Goal: Transaction & Acquisition: Purchase product/service

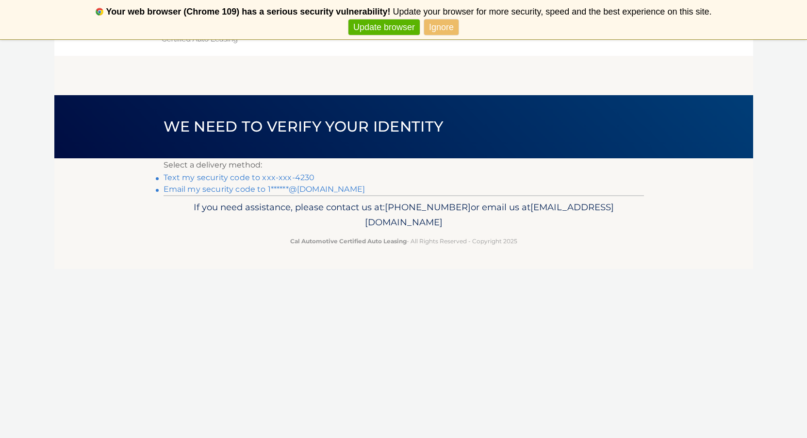
click at [259, 178] on link "Text my security code to xxx-xxx-4230" at bounding box center [238, 177] width 151 height 9
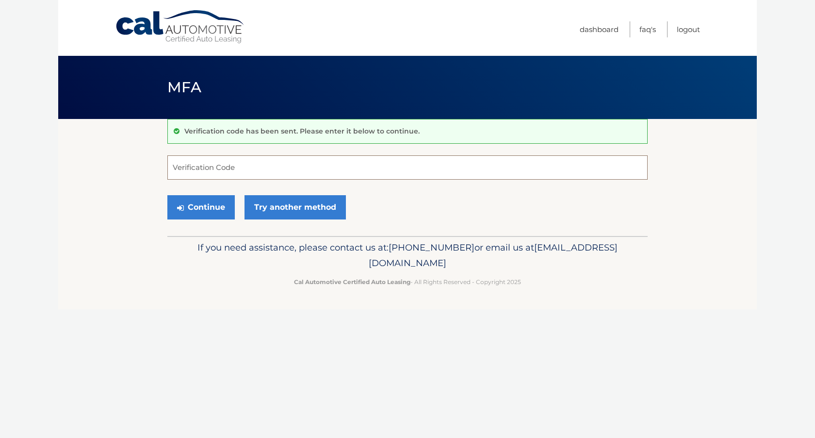
click at [208, 169] on input "Verification Code" at bounding box center [407, 167] width 480 height 24
type input "549671"
click at [212, 206] on button "Continue" at bounding box center [200, 207] width 67 height 24
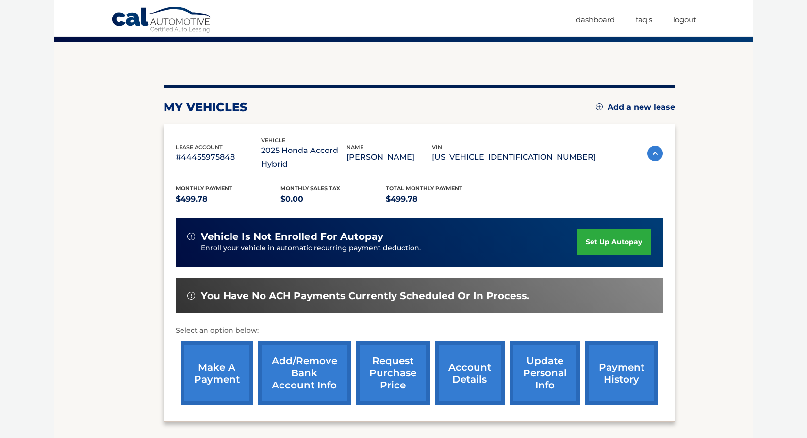
scroll to position [97, 0]
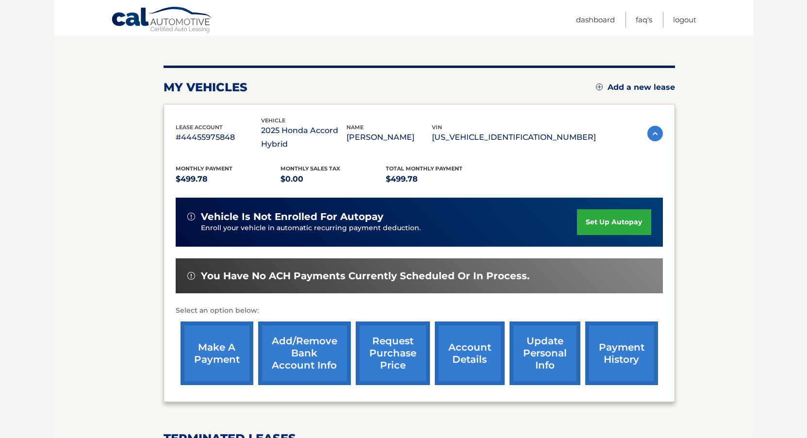
click at [220, 358] on link "make a payment" at bounding box center [216, 353] width 73 height 64
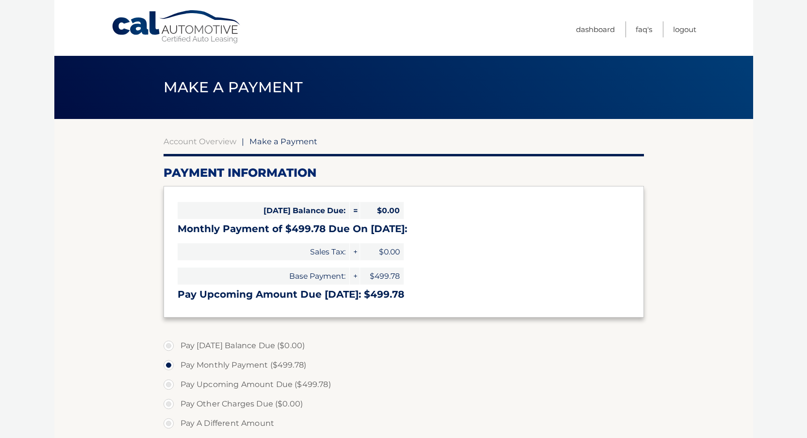
select select "YzQ1ZTYwMDgtOTIyMC00YmE1LTg5N2UtNDUwNzViMDhjZjUx"
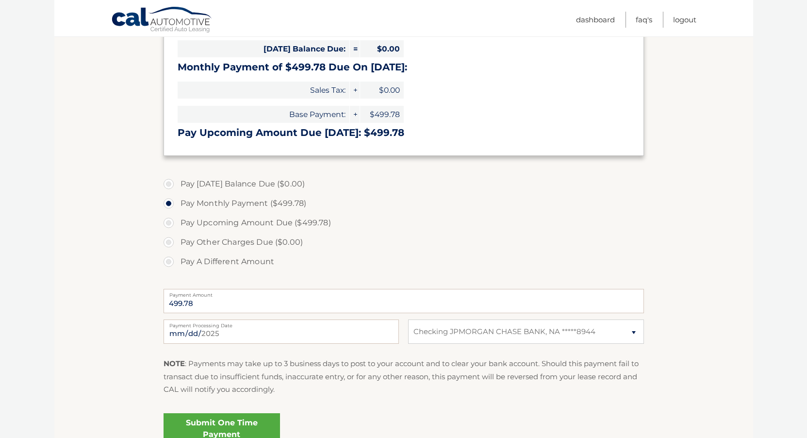
scroll to position [194, 0]
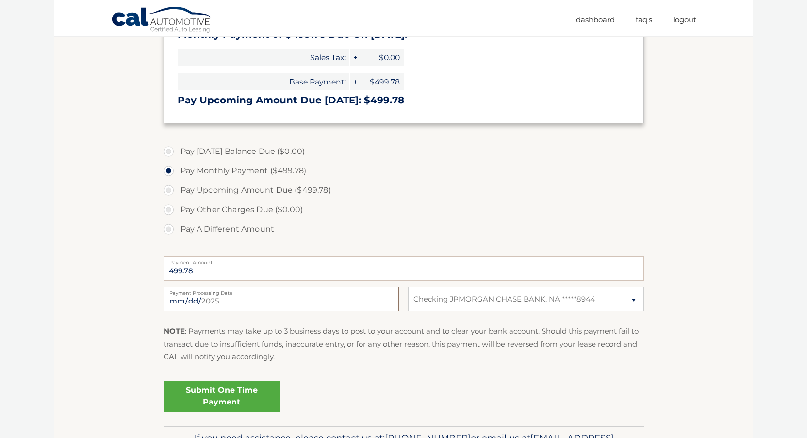
click at [386, 303] on input "[DATE]" at bounding box center [280, 299] width 235 height 24
type input "[DATE]"
click at [448, 388] on div "Submit One Time Payment" at bounding box center [403, 393] width 480 height 35
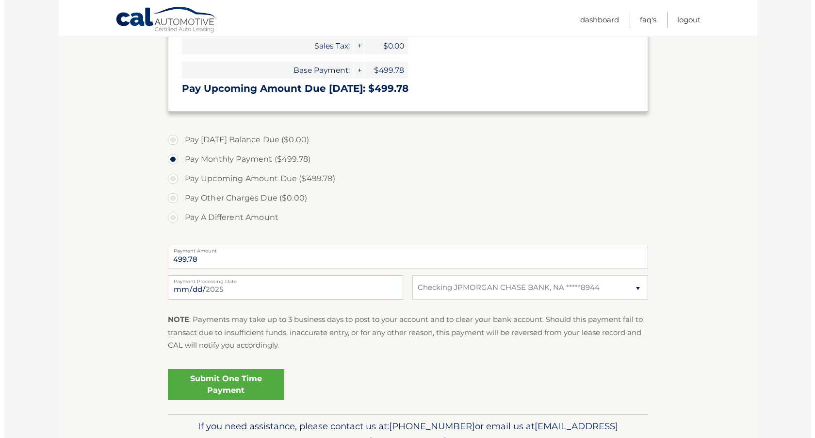
scroll to position [243, 0]
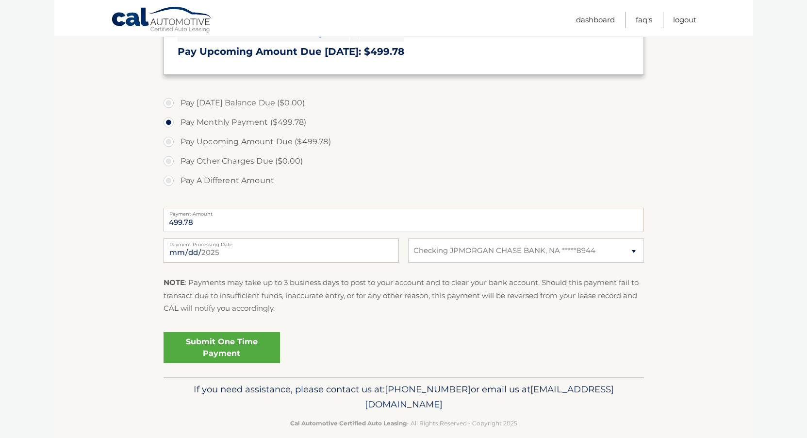
click at [223, 340] on link "Submit One Time Payment" at bounding box center [221, 347] width 116 height 31
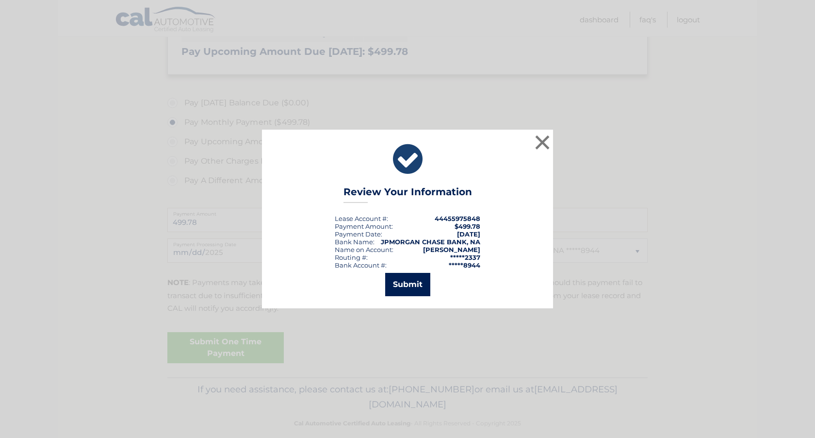
click at [402, 286] on button "Submit" at bounding box center [407, 284] width 45 height 23
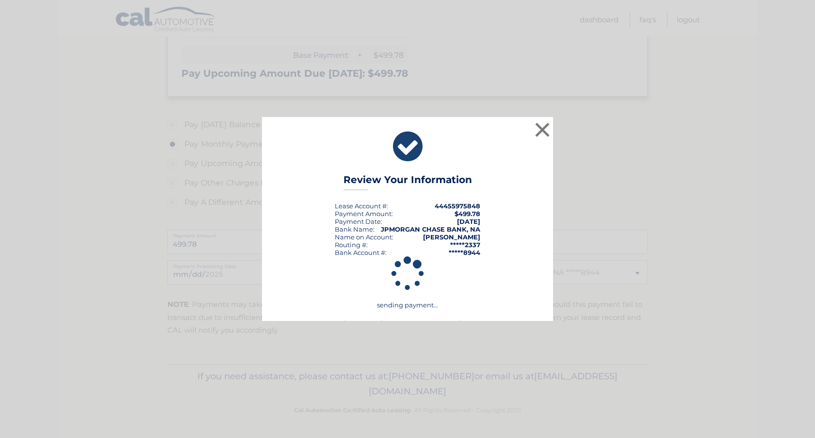
scroll to position [221, 0]
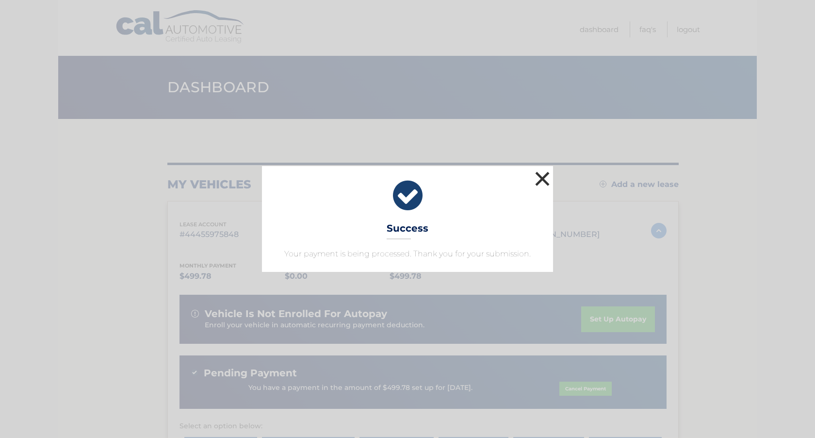
click at [541, 178] on button "×" at bounding box center [542, 178] width 19 height 19
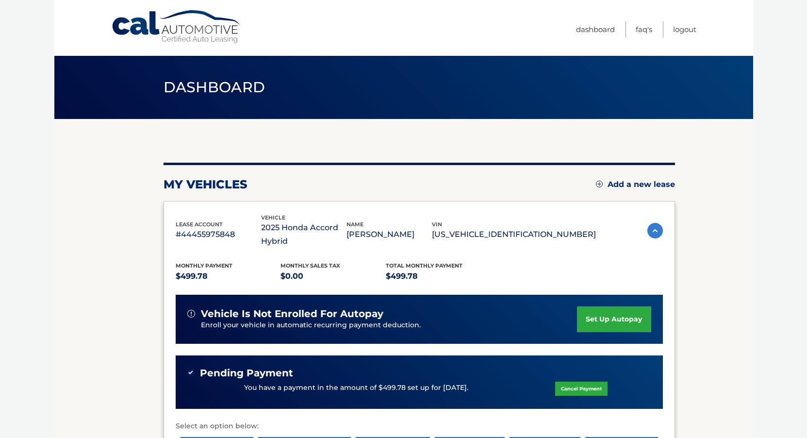
click at [121, 159] on section "my vehicles Add a new lease lease account #44455975848 vehicle 2025 Honda Accor…" at bounding box center [403, 418] width 699 height 599
